Goal: Information Seeking & Learning: Learn about a topic

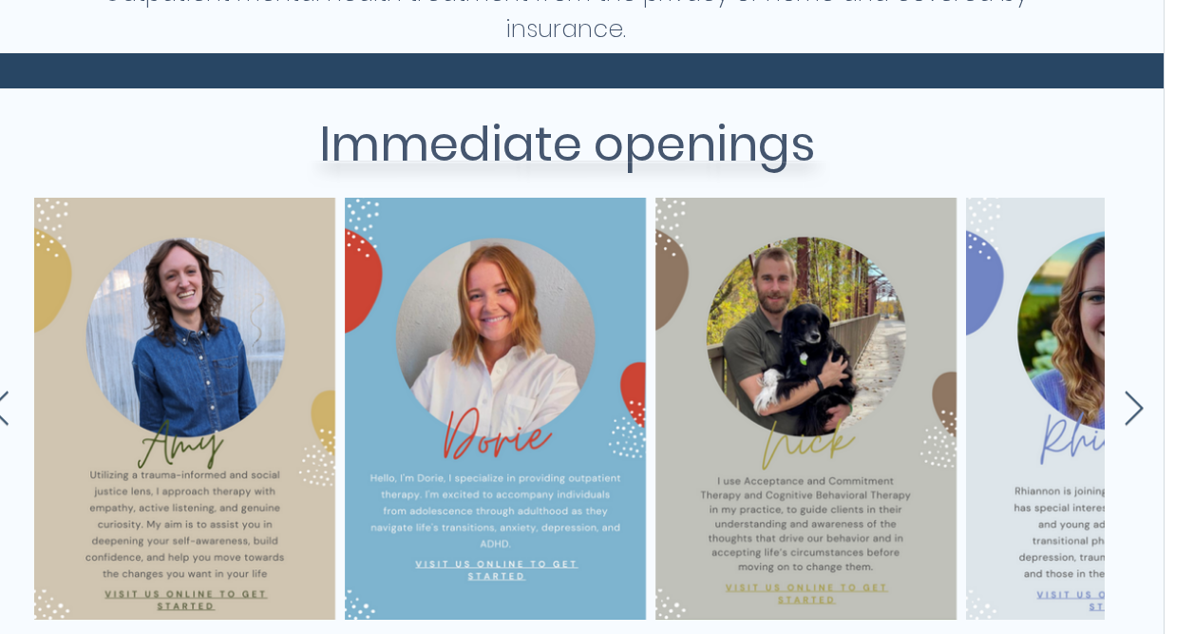
scroll to position [0, 3967]
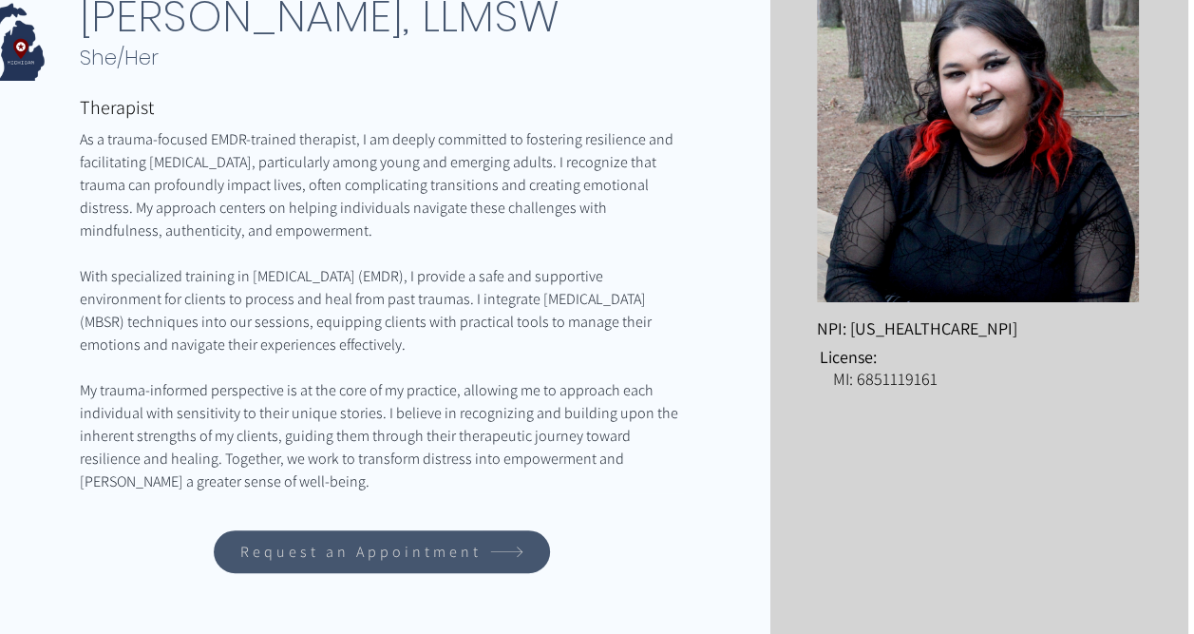
scroll to position [0, 6]
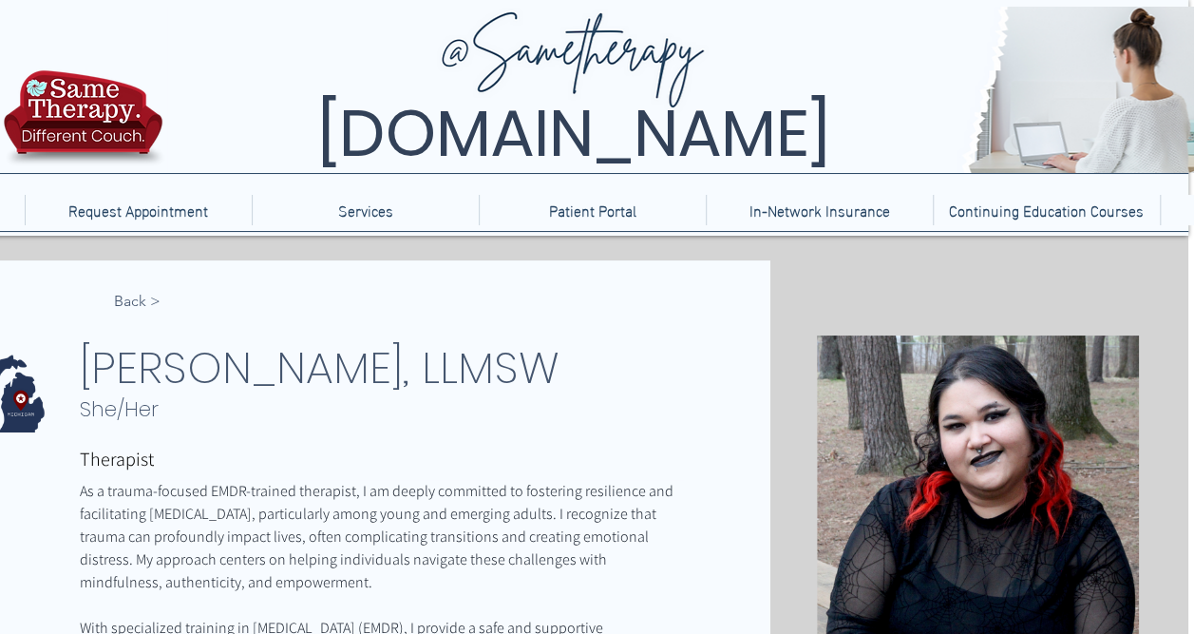
click at [88, 98] on img at bounding box center [83, 123] width 170 height 112
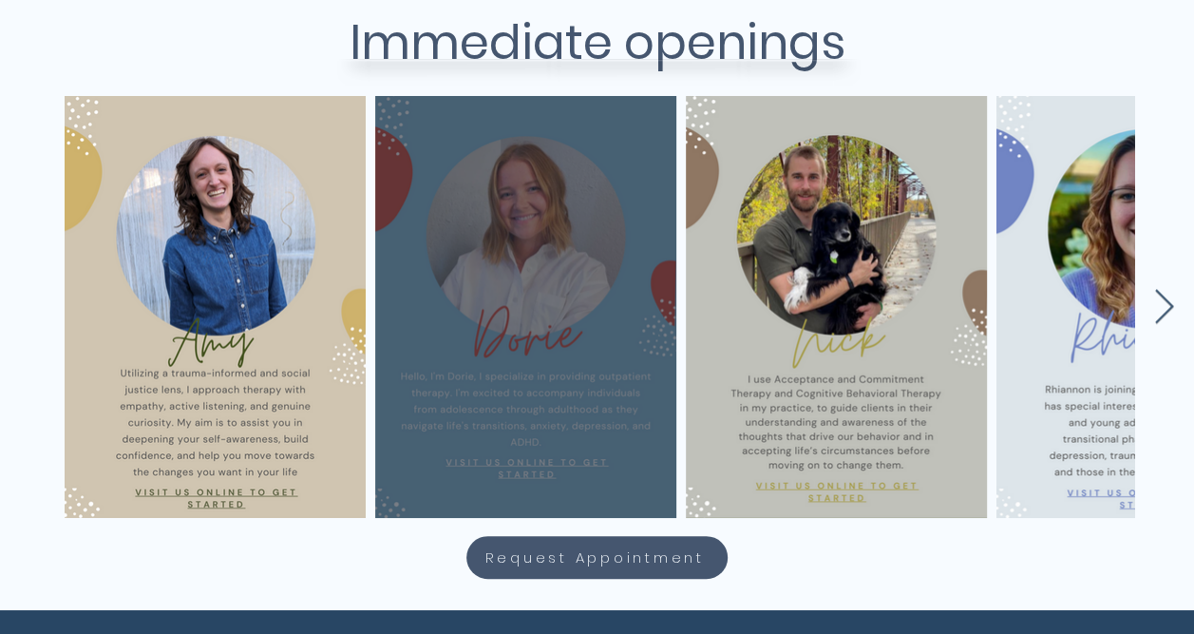
scroll to position [831, 0]
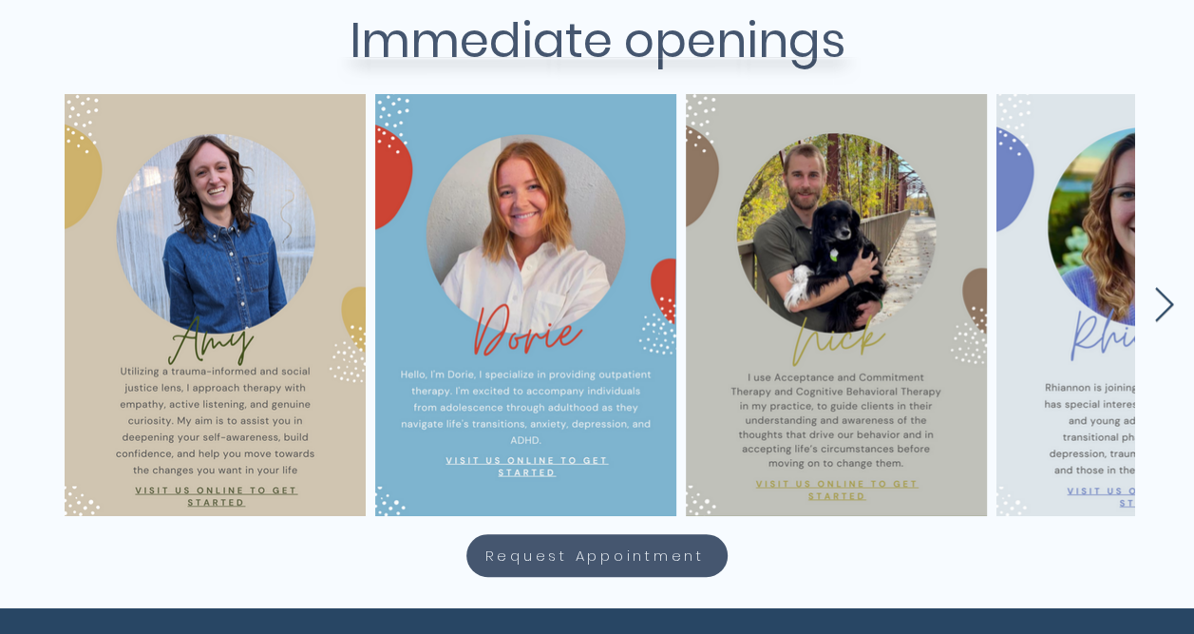
click at [1169, 308] on icon "Next Item" at bounding box center [1164, 305] width 22 height 37
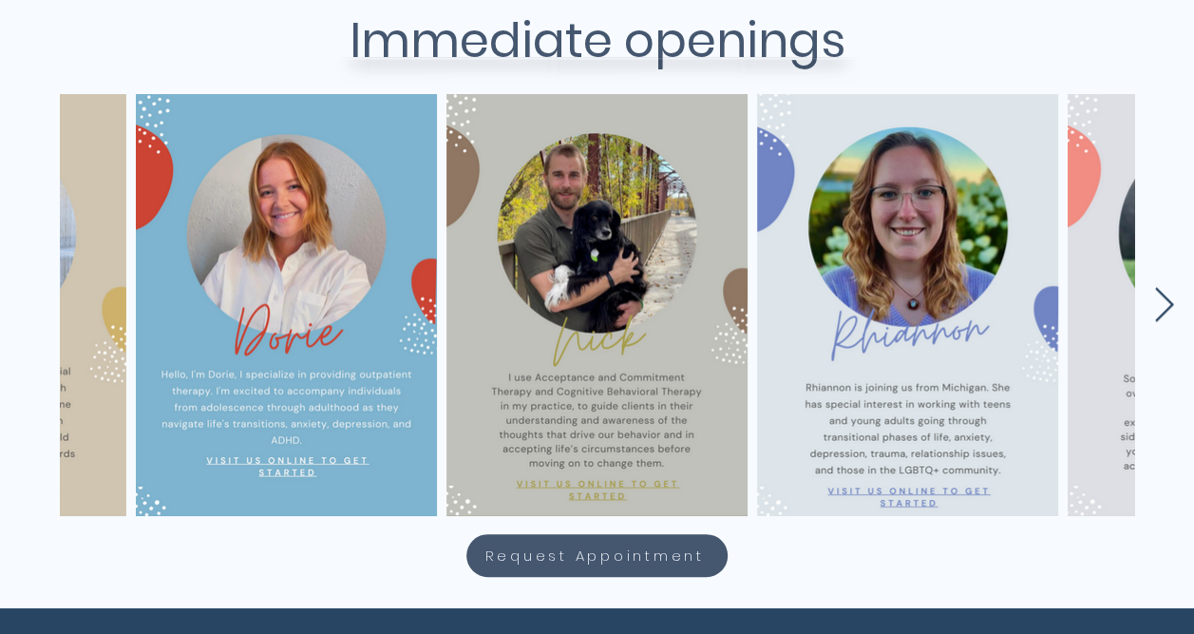
click at [1169, 308] on icon "Next Item" at bounding box center [1164, 305] width 22 height 37
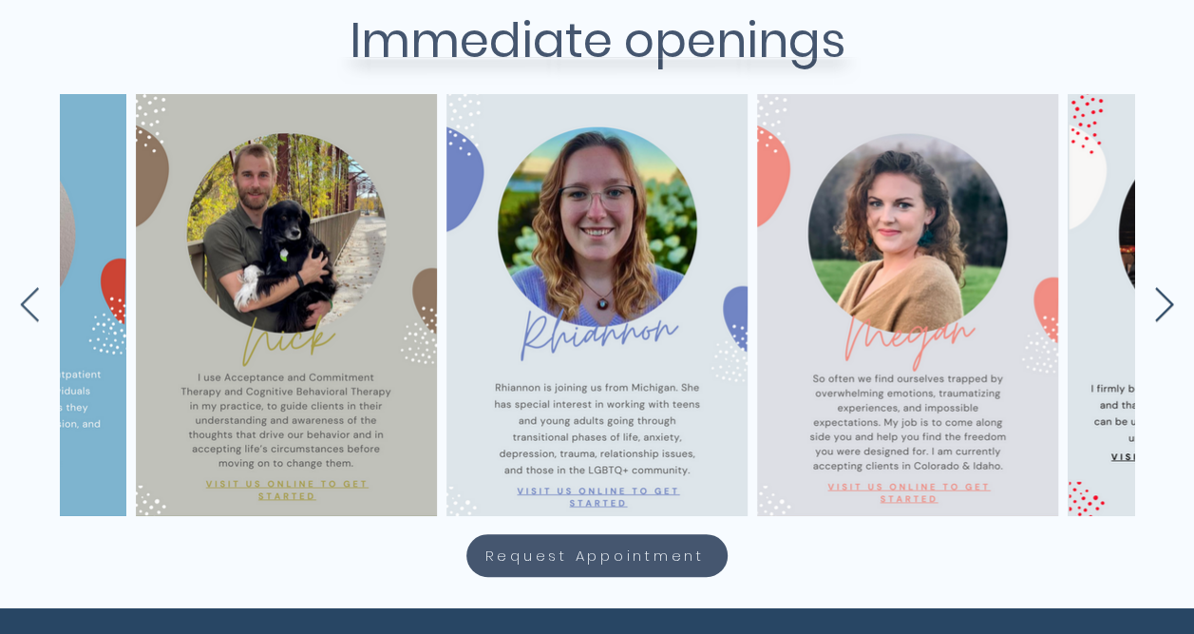
click at [1169, 308] on icon "Next Item" at bounding box center [1164, 305] width 22 height 37
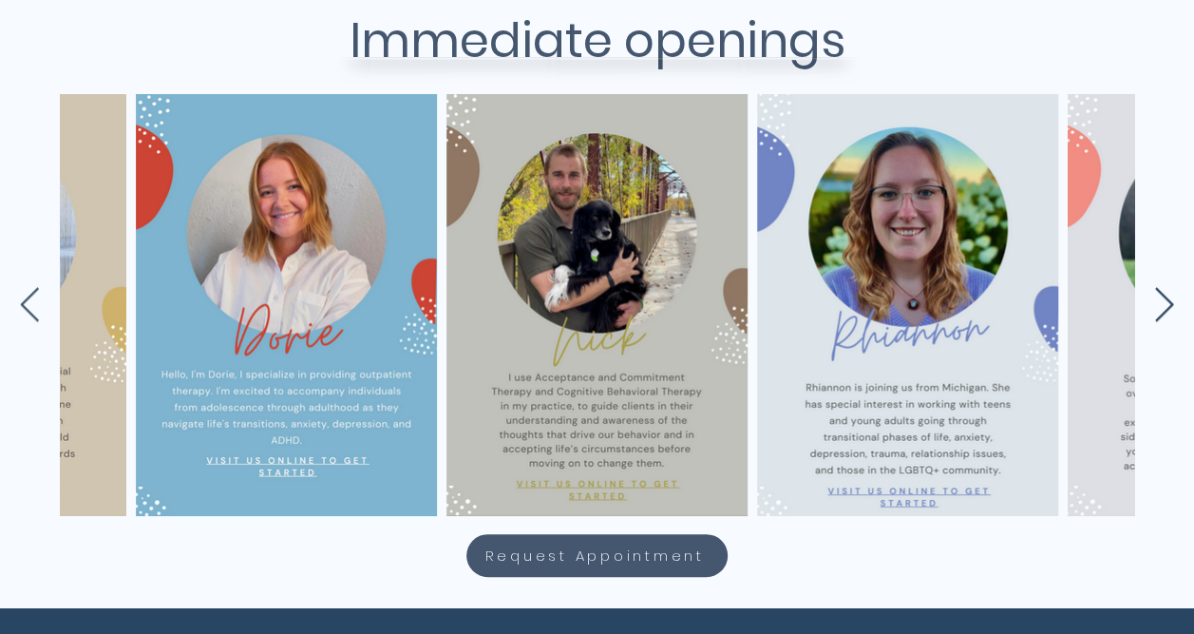
scroll to position [0, 550]
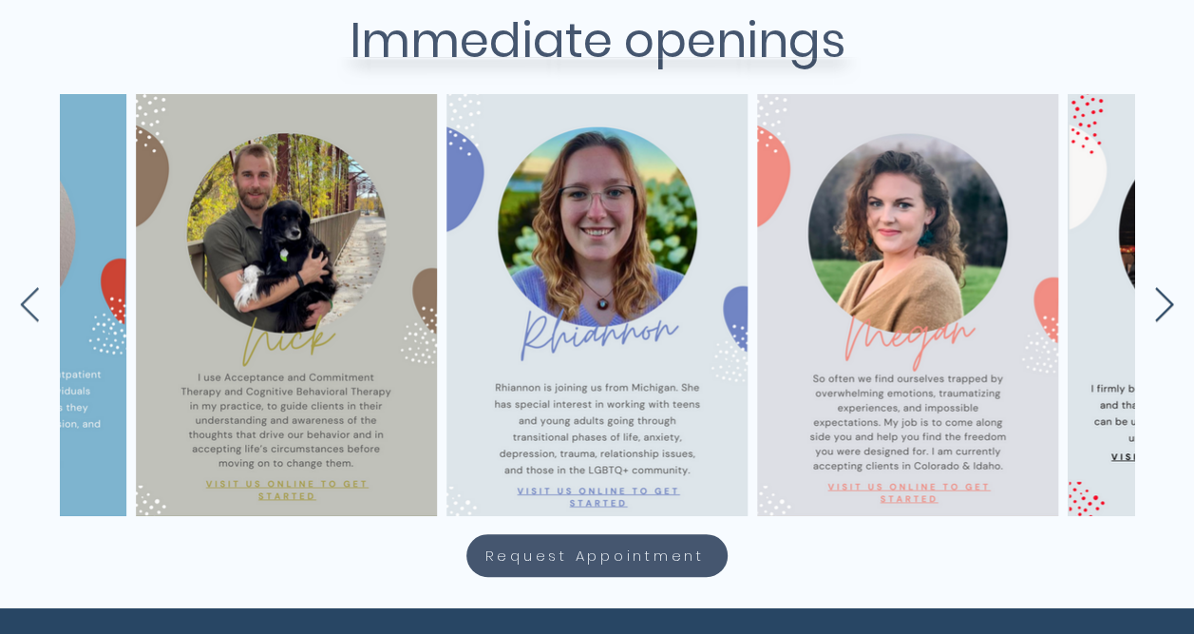
click at [1169, 308] on icon "Next Item" at bounding box center [1164, 305] width 22 height 37
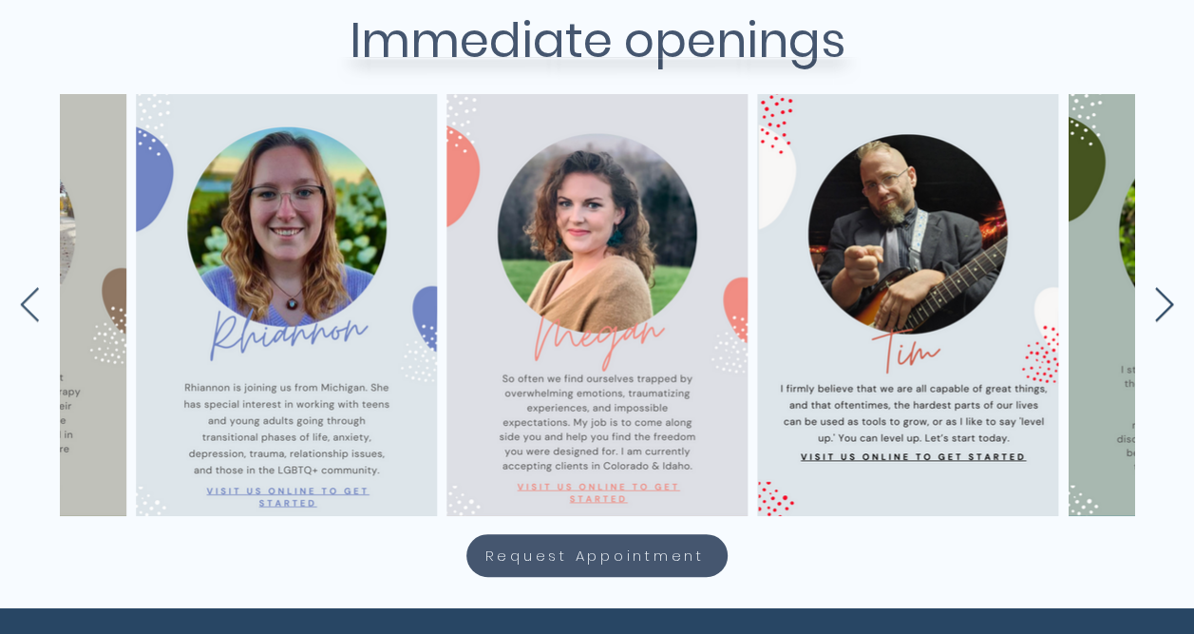
click at [1169, 308] on icon "Next Item" at bounding box center [1164, 305] width 22 height 37
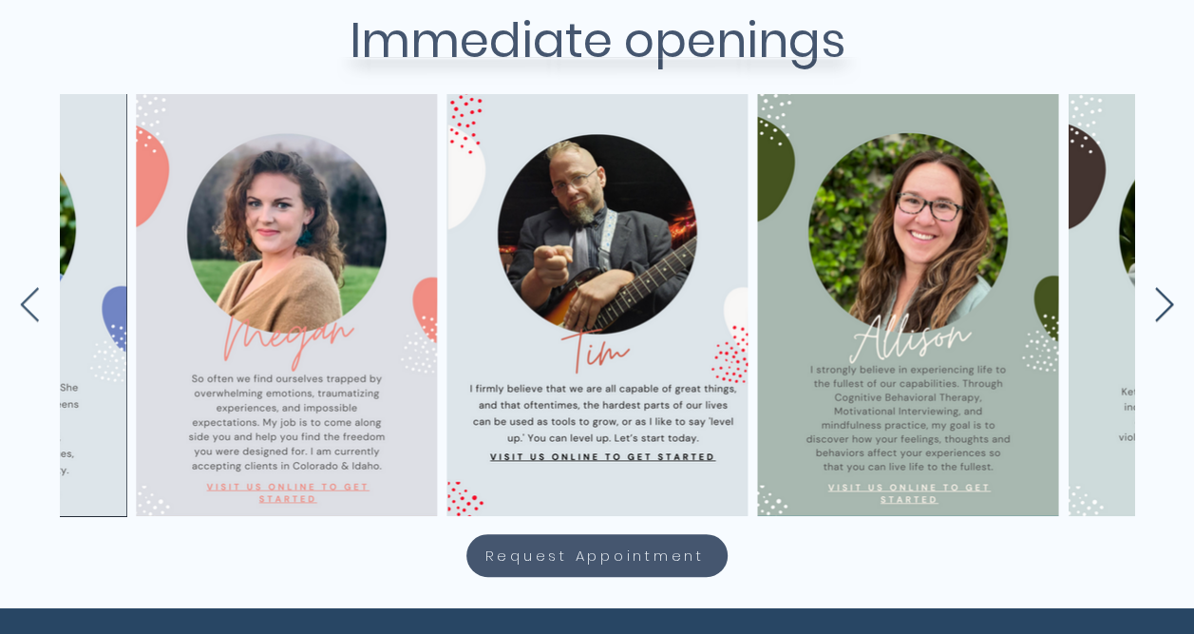
click at [1169, 308] on icon "Next Item" at bounding box center [1164, 305] width 22 height 37
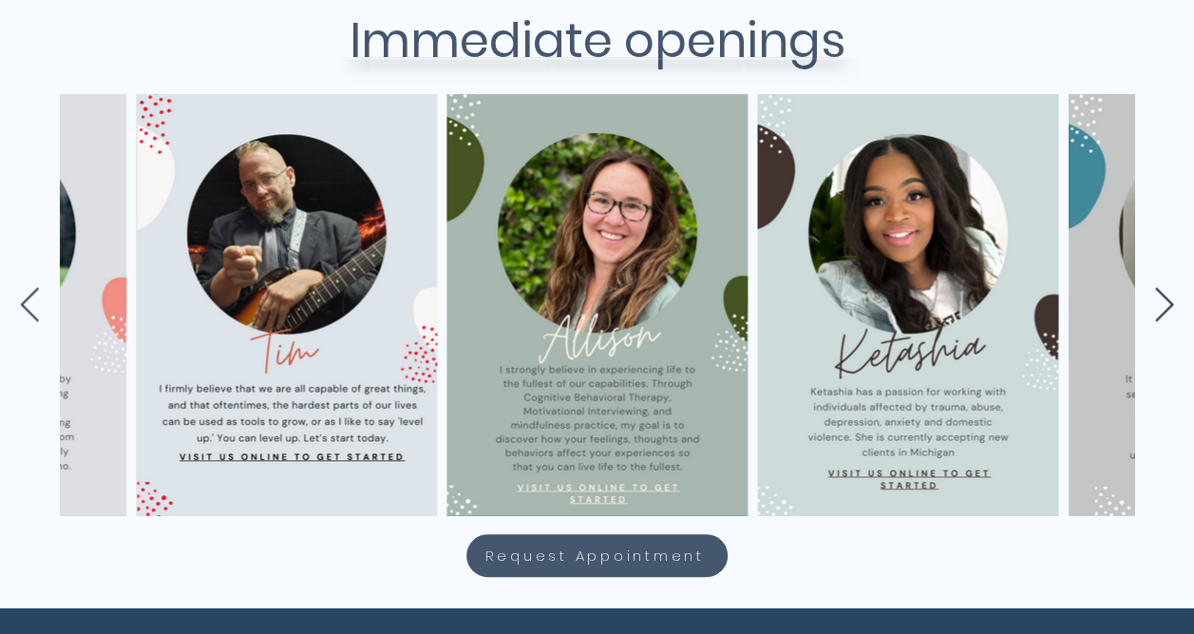
scroll to position [0, 1482]
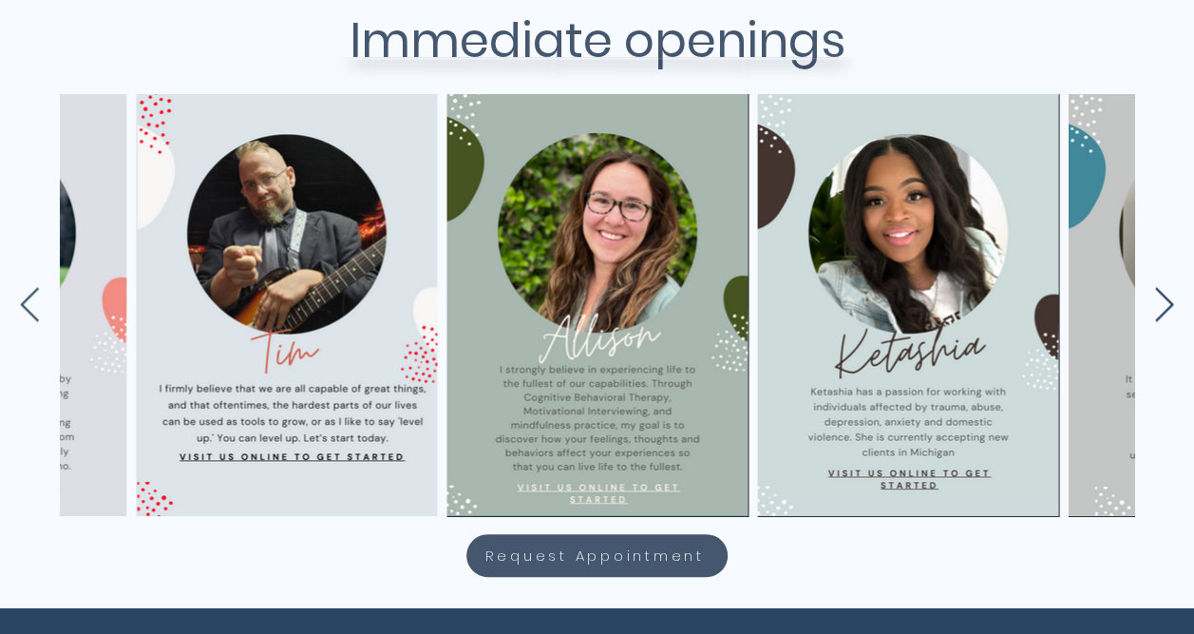
click at [1165, 287] on icon "Next Item" at bounding box center [1164, 305] width 22 height 37
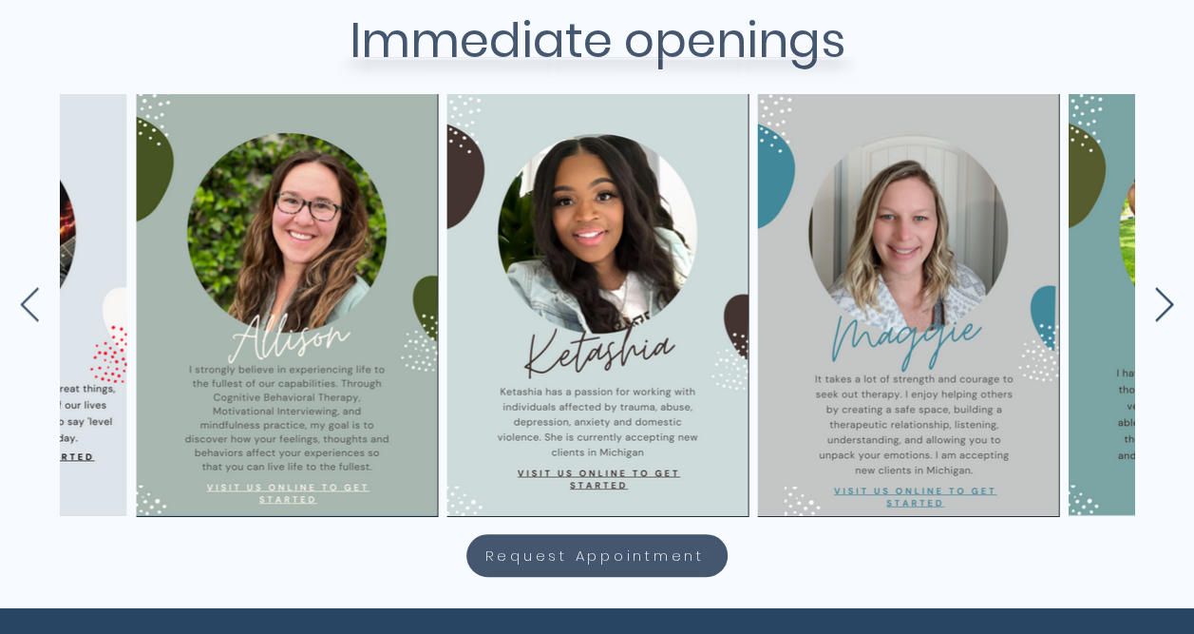
click at [1165, 287] on icon "Next Item" at bounding box center [1164, 305] width 22 height 37
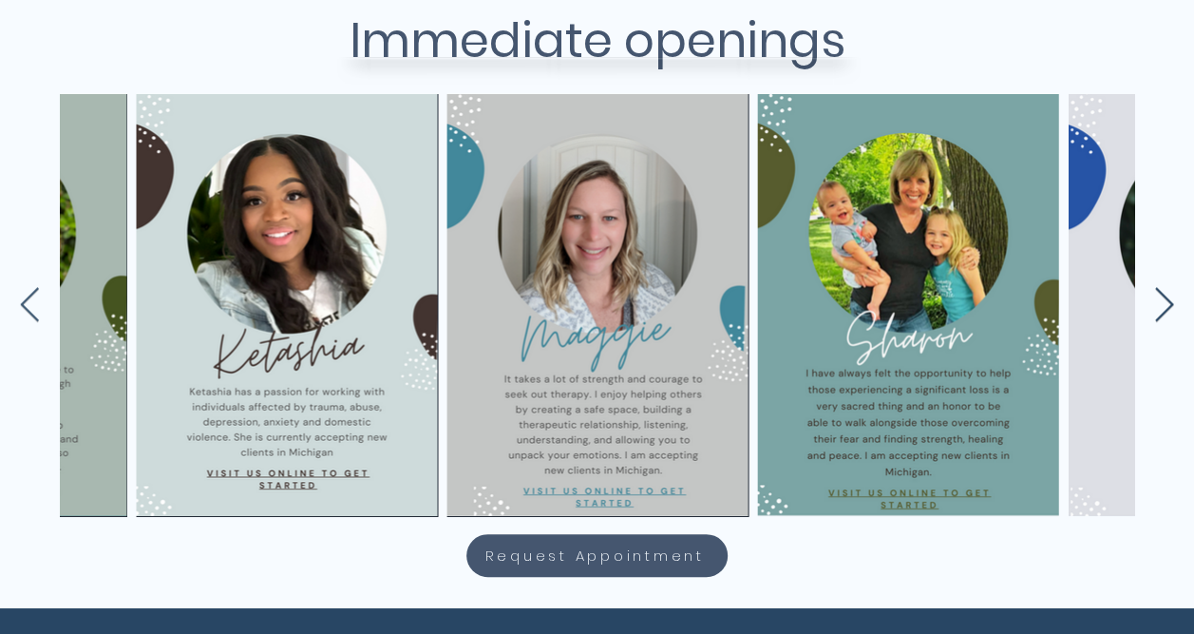
scroll to position [0, 2103]
click at [1165, 287] on icon "Next Item" at bounding box center [1164, 305] width 22 height 37
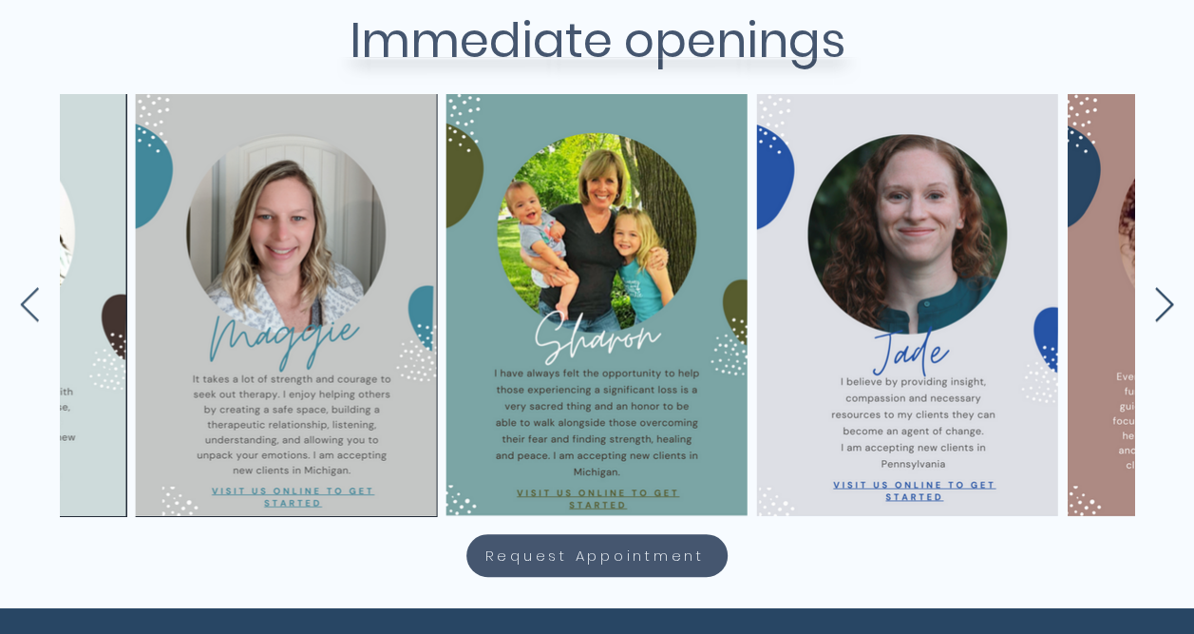
scroll to position [0, 2414]
click at [1165, 287] on icon "Next Item" at bounding box center [1164, 305] width 22 height 37
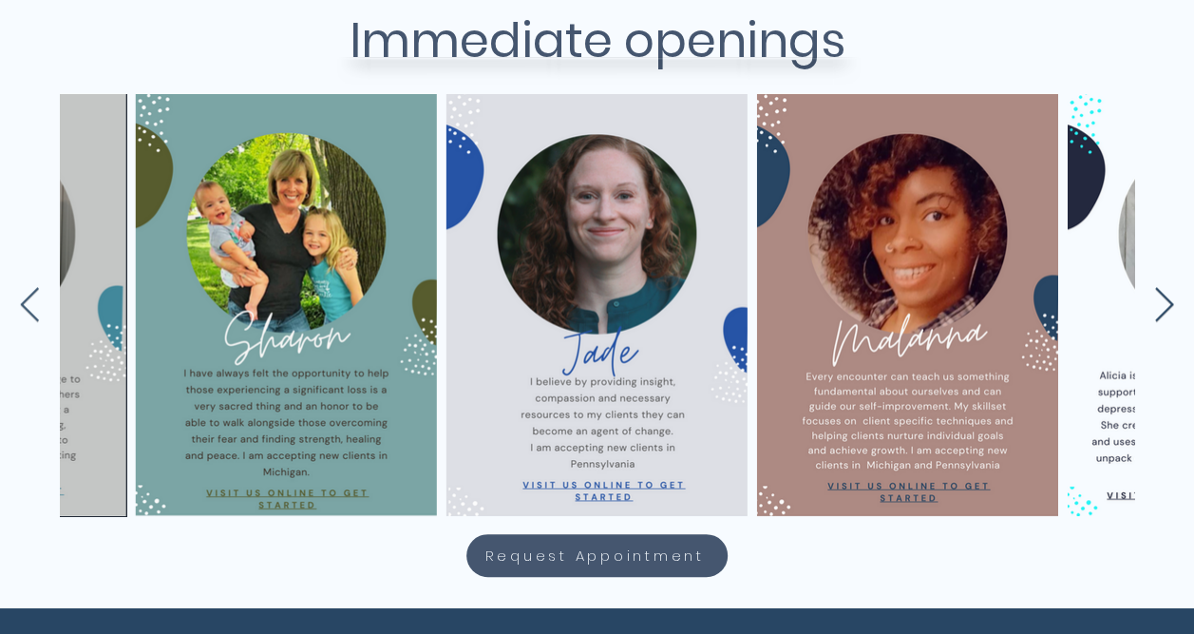
click at [1165, 287] on icon "Next Item" at bounding box center [1164, 305] width 22 height 37
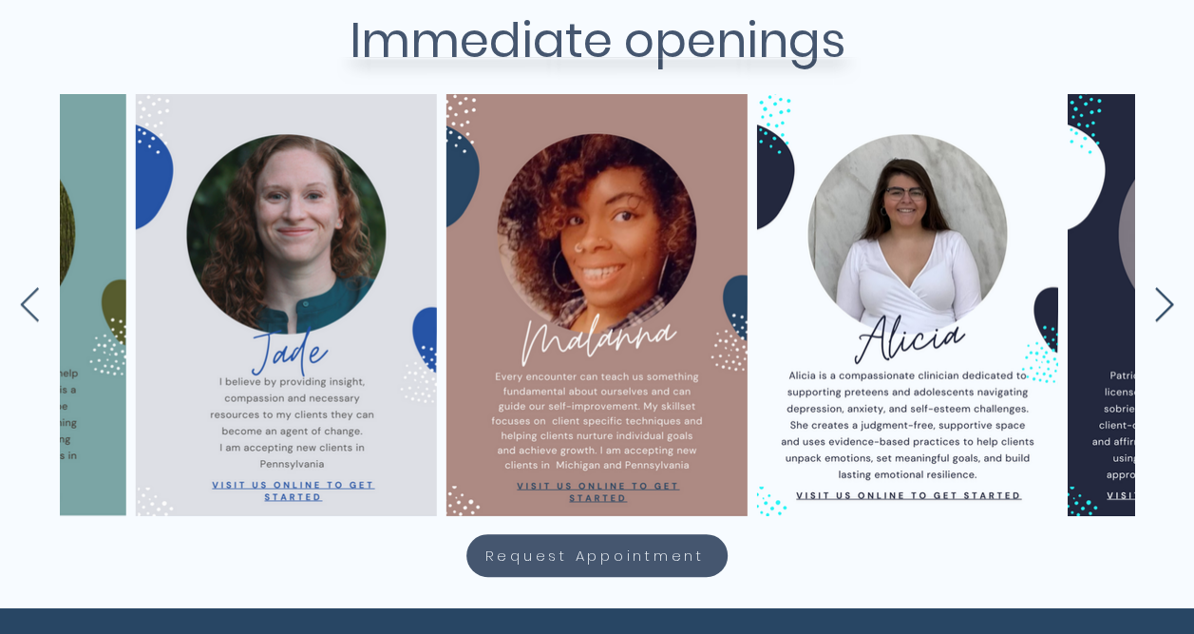
scroll to position [0, 3035]
click at [1165, 287] on icon "Next Item" at bounding box center [1164, 305] width 22 height 37
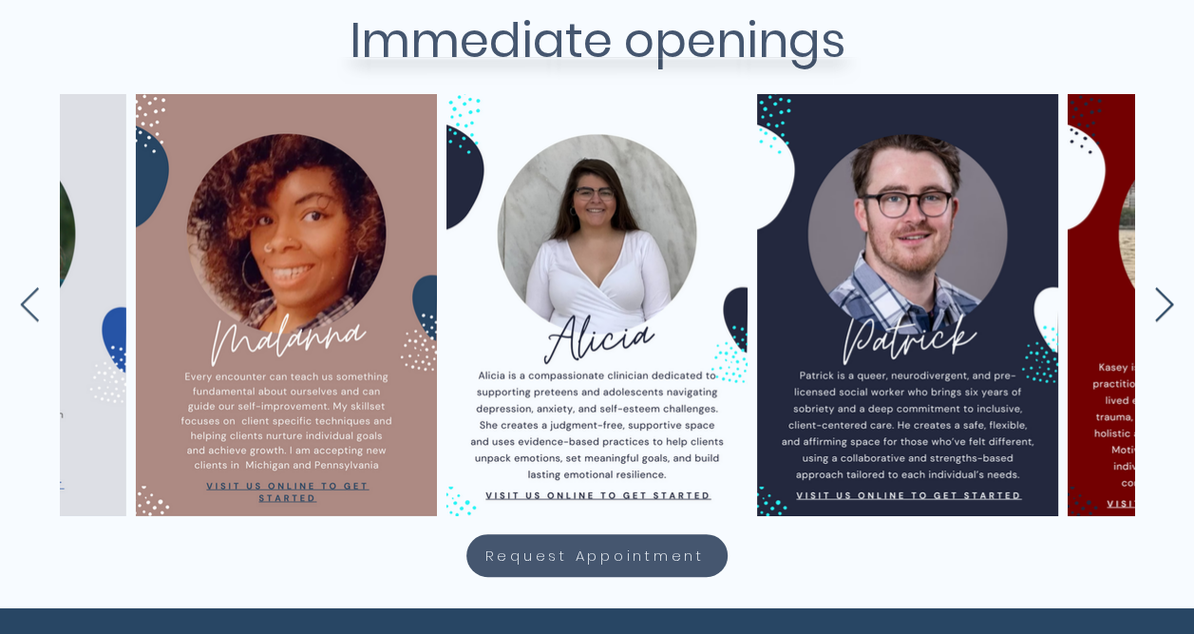
click at [1165, 287] on icon "Next Item" at bounding box center [1164, 305] width 22 height 37
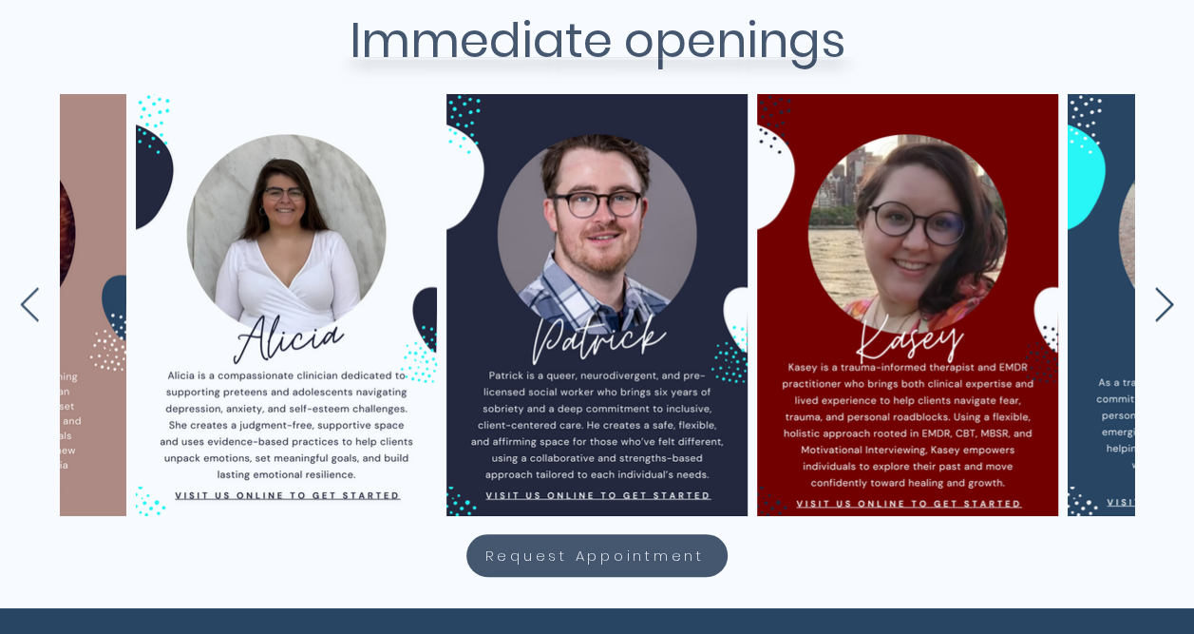
click at [1165, 287] on icon "Next Item" at bounding box center [1164, 305] width 22 height 37
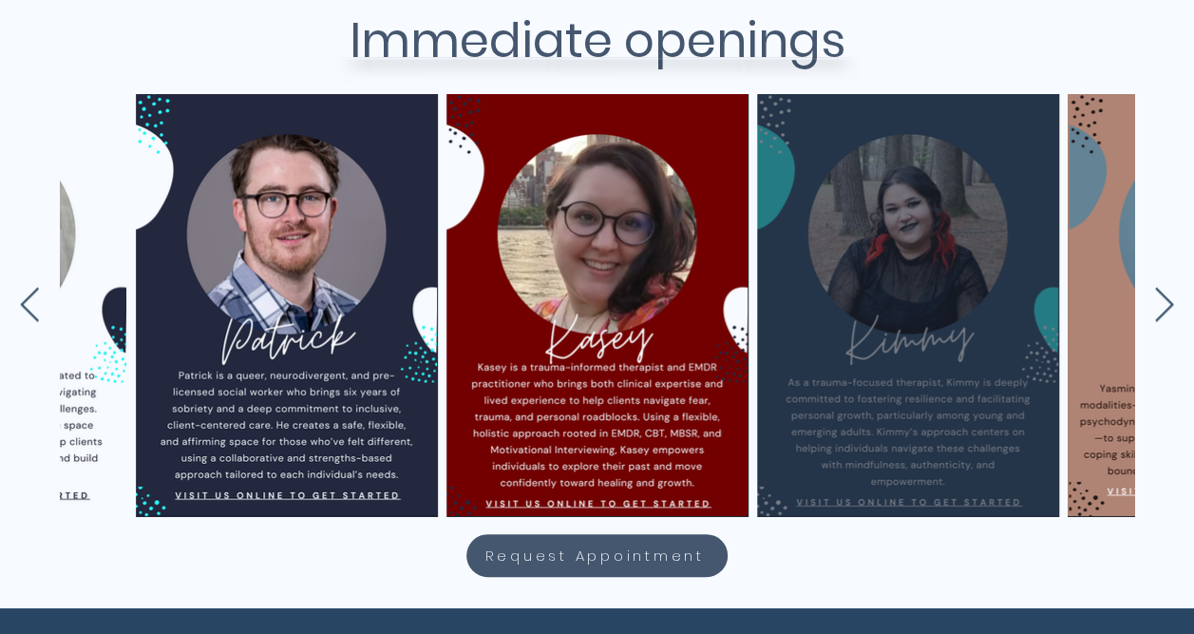
click at [937, 266] on div "main content" at bounding box center [908, 305] width 244 height 365
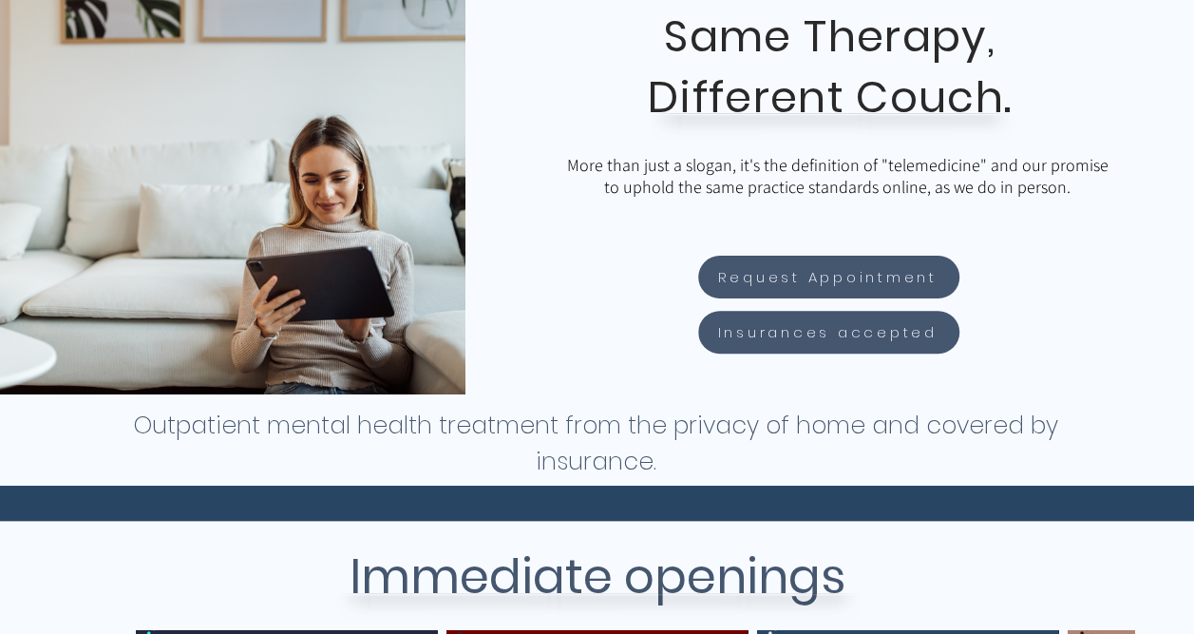
scroll to position [0, 0]
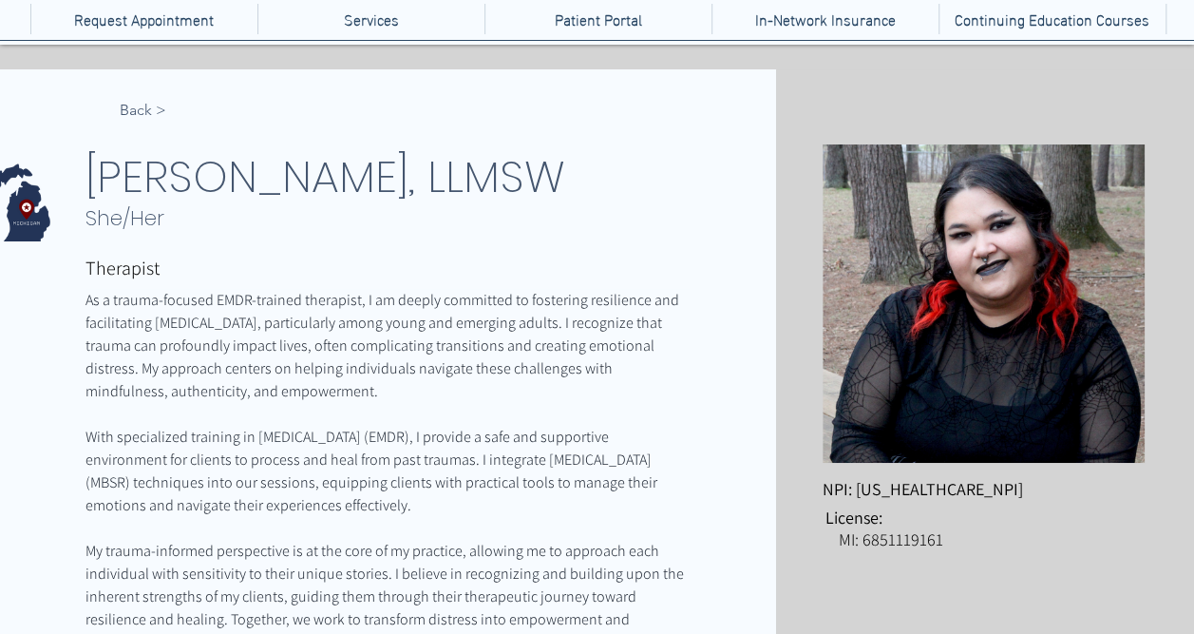
scroll to position [190, 0]
